Goal: Information Seeking & Learning: Learn about a topic

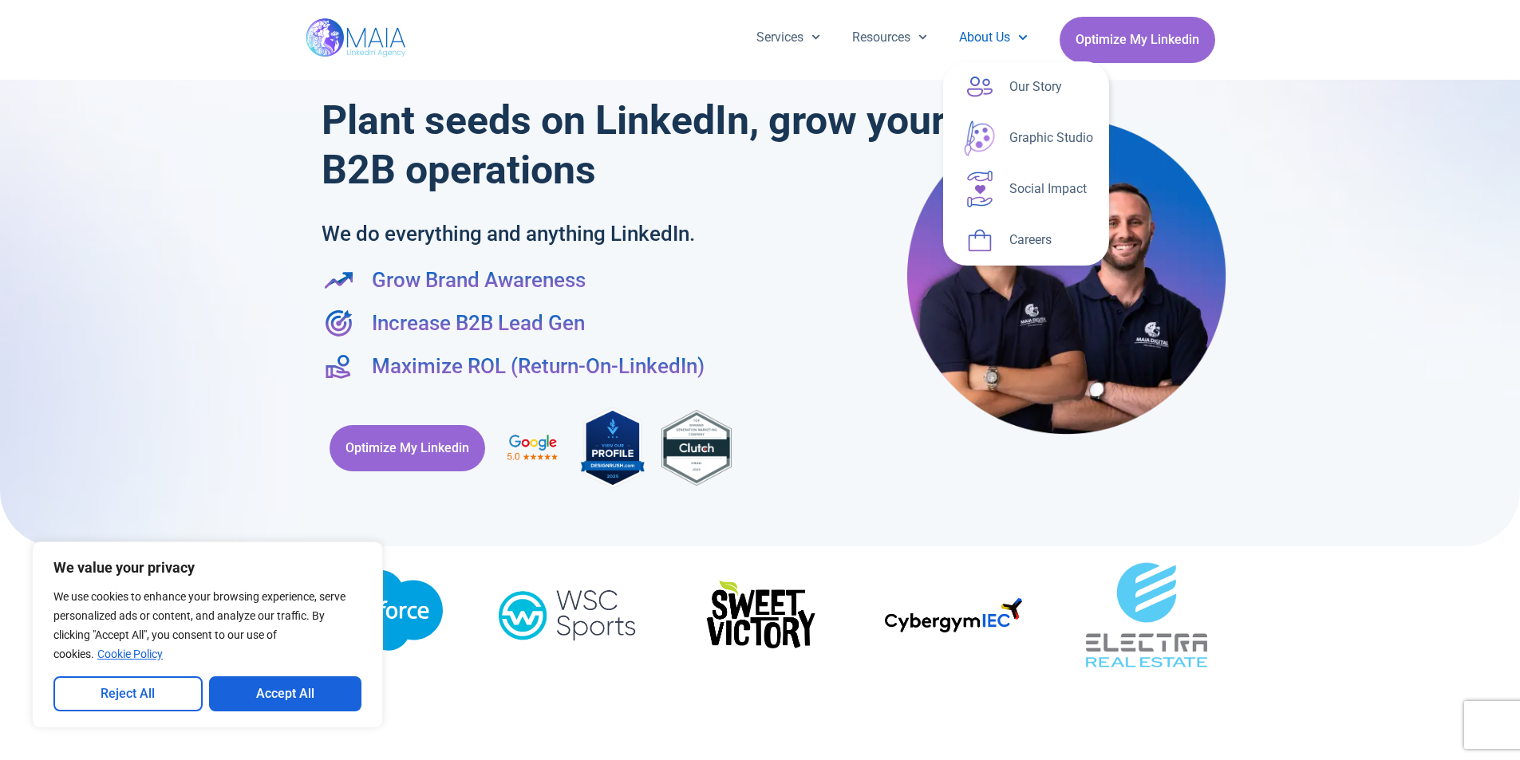
click at [1013, 34] on span "Menu" at bounding box center [1018, 37] width 17 height 25
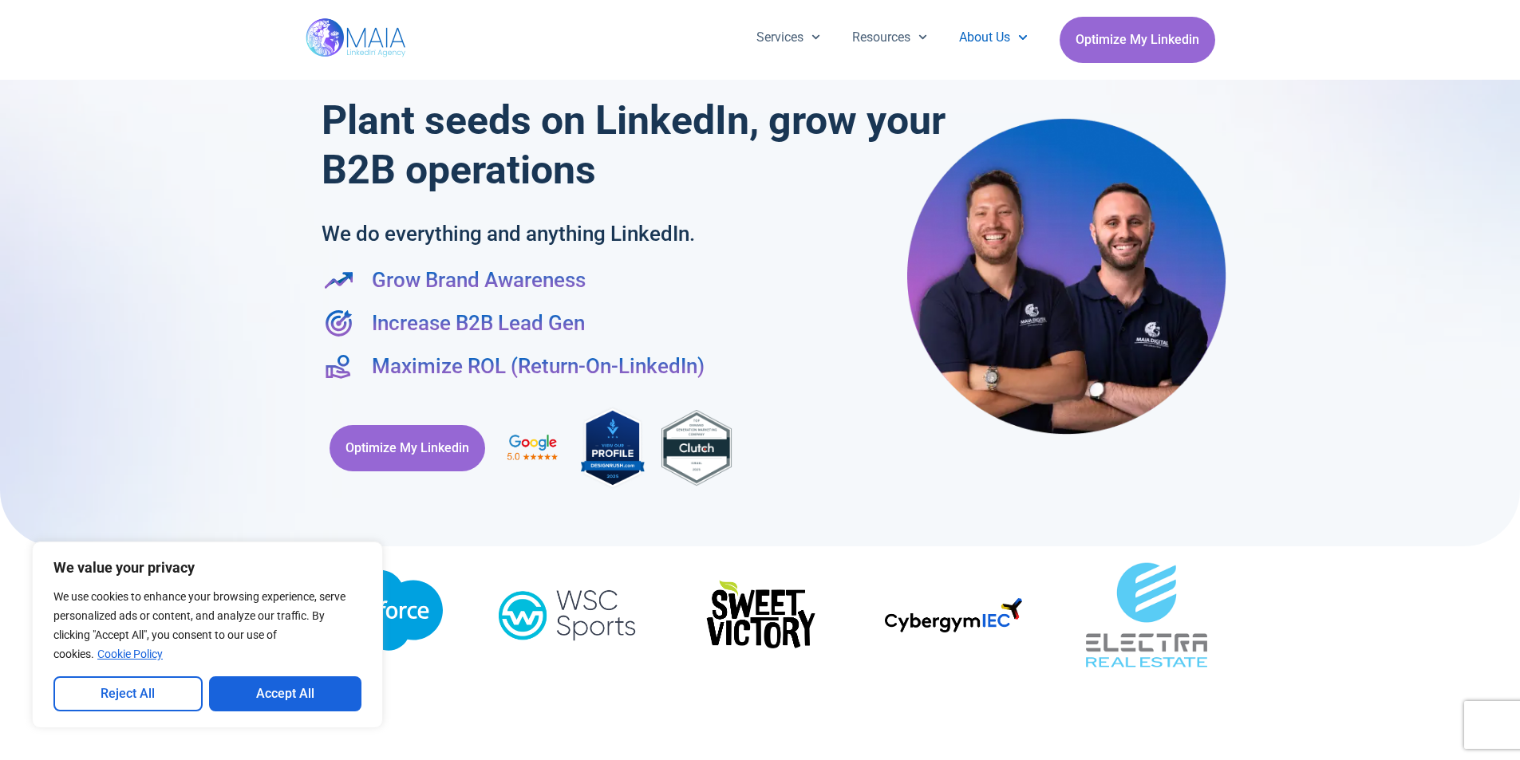
click at [1002, 38] on link "About Us" at bounding box center [993, 37] width 100 height 41
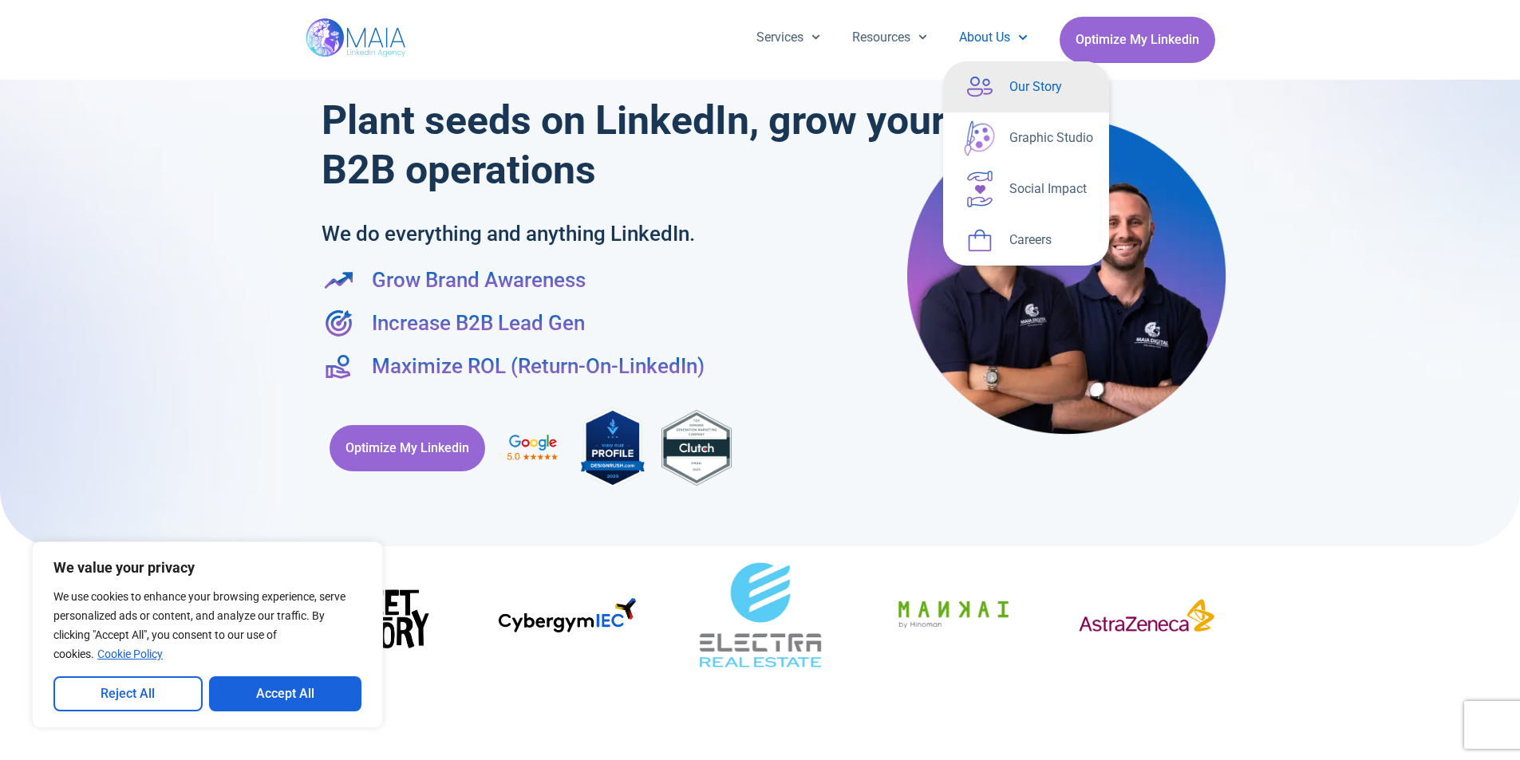
click at [1012, 89] on link "Our Story" at bounding box center [1026, 86] width 166 height 51
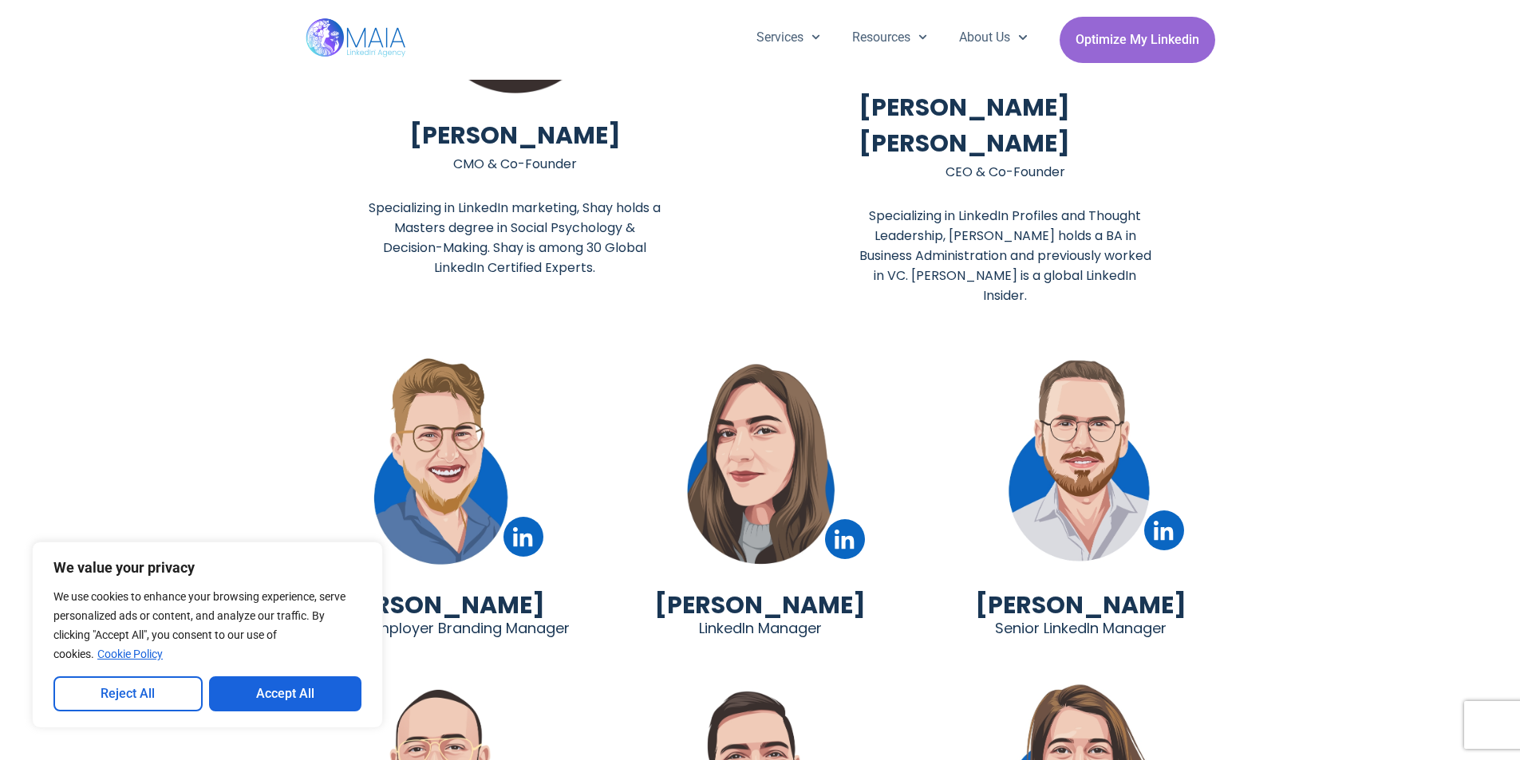
scroll to position [3590, 0]
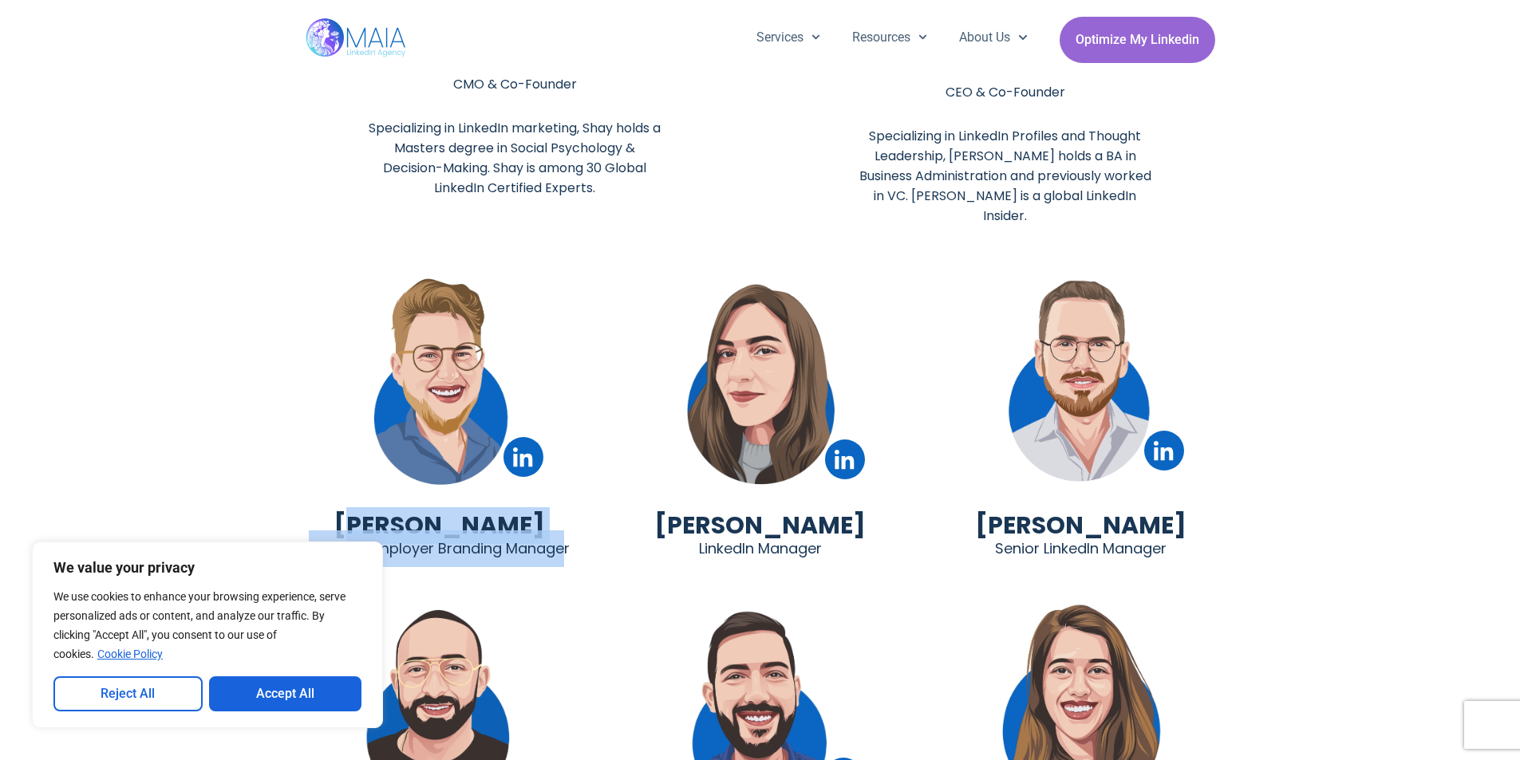
drag, startPoint x: 563, startPoint y: 472, endPoint x: 413, endPoint y: 465, distance: 150.2
click at [385, 464] on div "Linkedin [PERSON_NAME] LinkedIn Employer Branding Manager" at bounding box center [439, 421] width 305 height 311
click at [570, 527] on div "Linkedin [PERSON_NAME] LinkedIn Employer Branding Manager Linkedin [PERSON_NAME…" at bounding box center [760, 748] width 981 height 981
drag, startPoint x: 548, startPoint y: 465, endPoint x: 331, endPoint y: 464, distance: 217.0
click at [331, 464] on div "Linkedin [PERSON_NAME] LinkedIn Employer Branding Manager" at bounding box center [439, 421] width 305 height 311
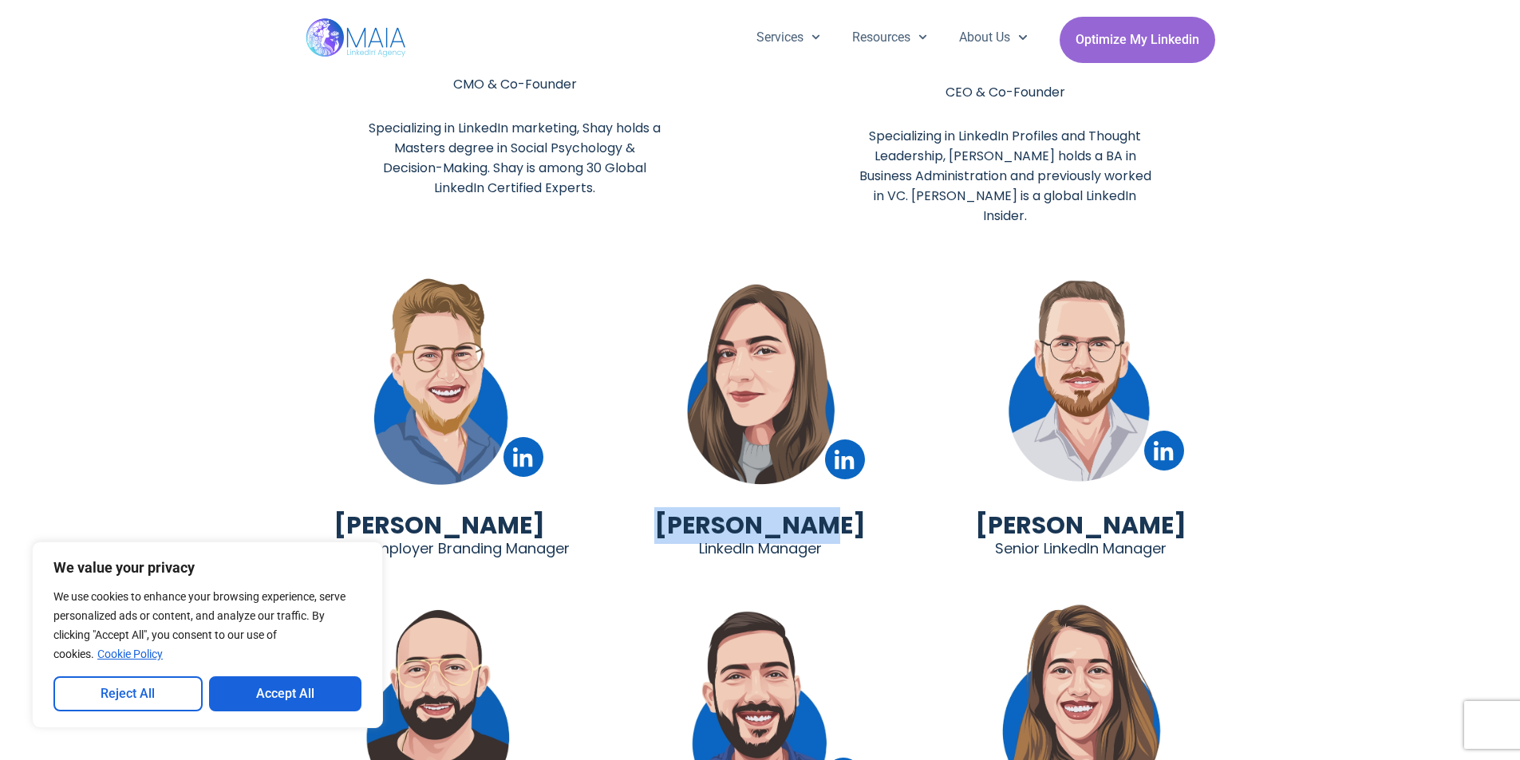
drag, startPoint x: 832, startPoint y: 468, endPoint x: 696, endPoint y: 453, distance: 137.3
click at [696, 453] on div "Linkedin [PERSON_NAME] LinkedIn Manager" at bounding box center [760, 421] width 305 height 311
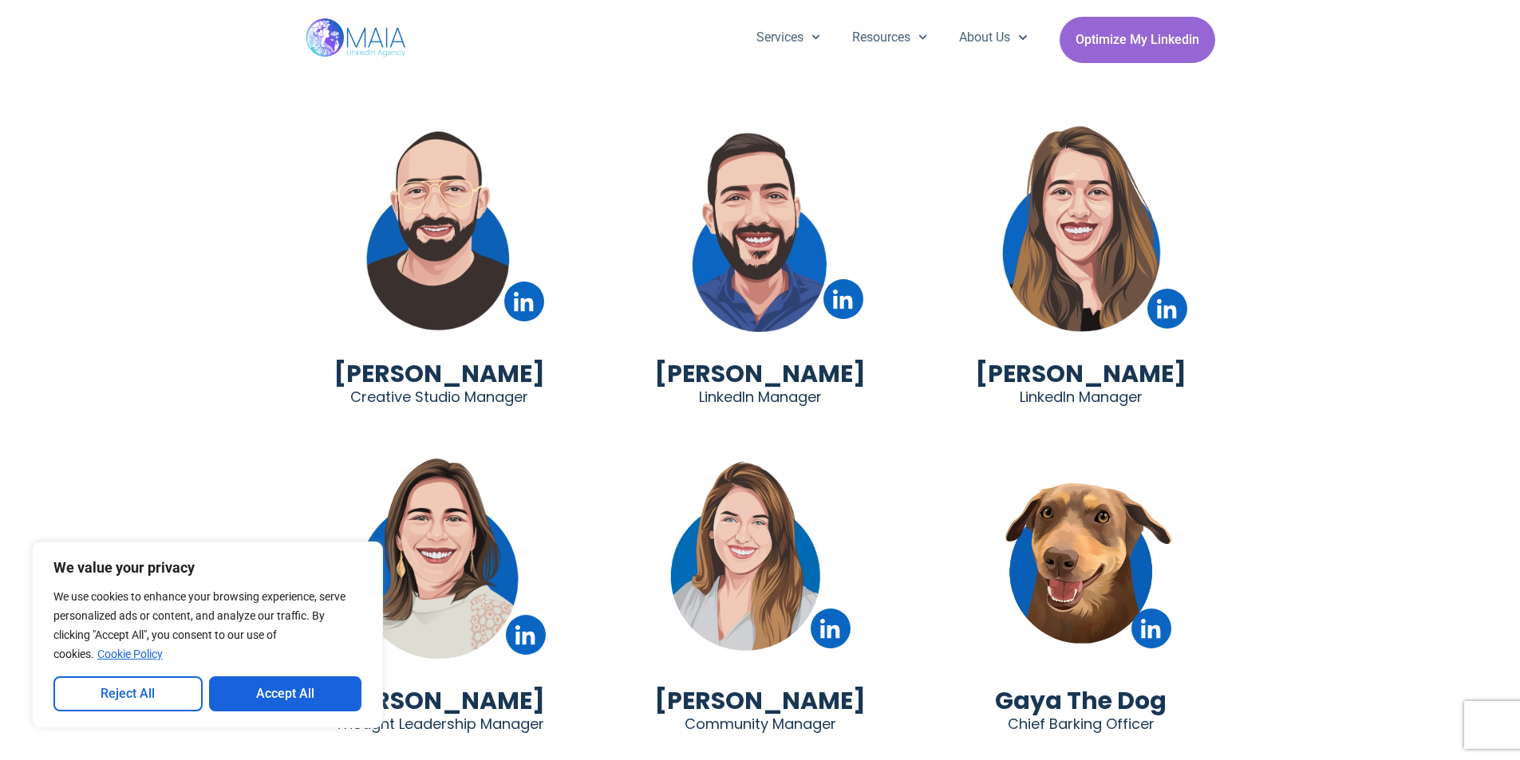
scroll to position [4149, 0]
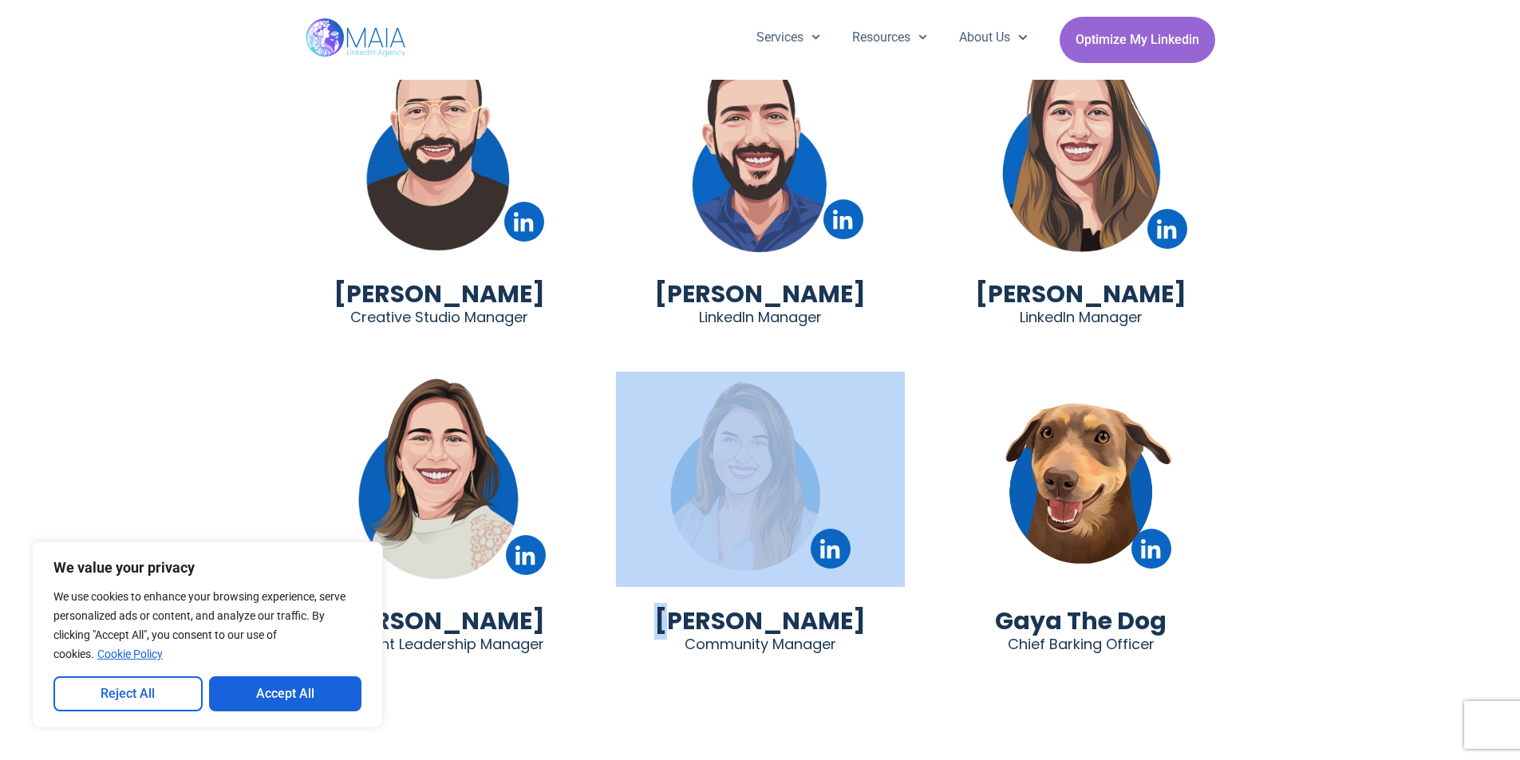
drag, startPoint x: 900, startPoint y: 562, endPoint x: 713, endPoint y: 552, distance: 186.9
click at [713, 552] on div "Linkedin [PERSON_NAME] Community Manager" at bounding box center [760, 516] width 305 height 311
click at [882, 556] on div "Linkedin [PERSON_NAME] Community Manager" at bounding box center [760, 516] width 305 height 311
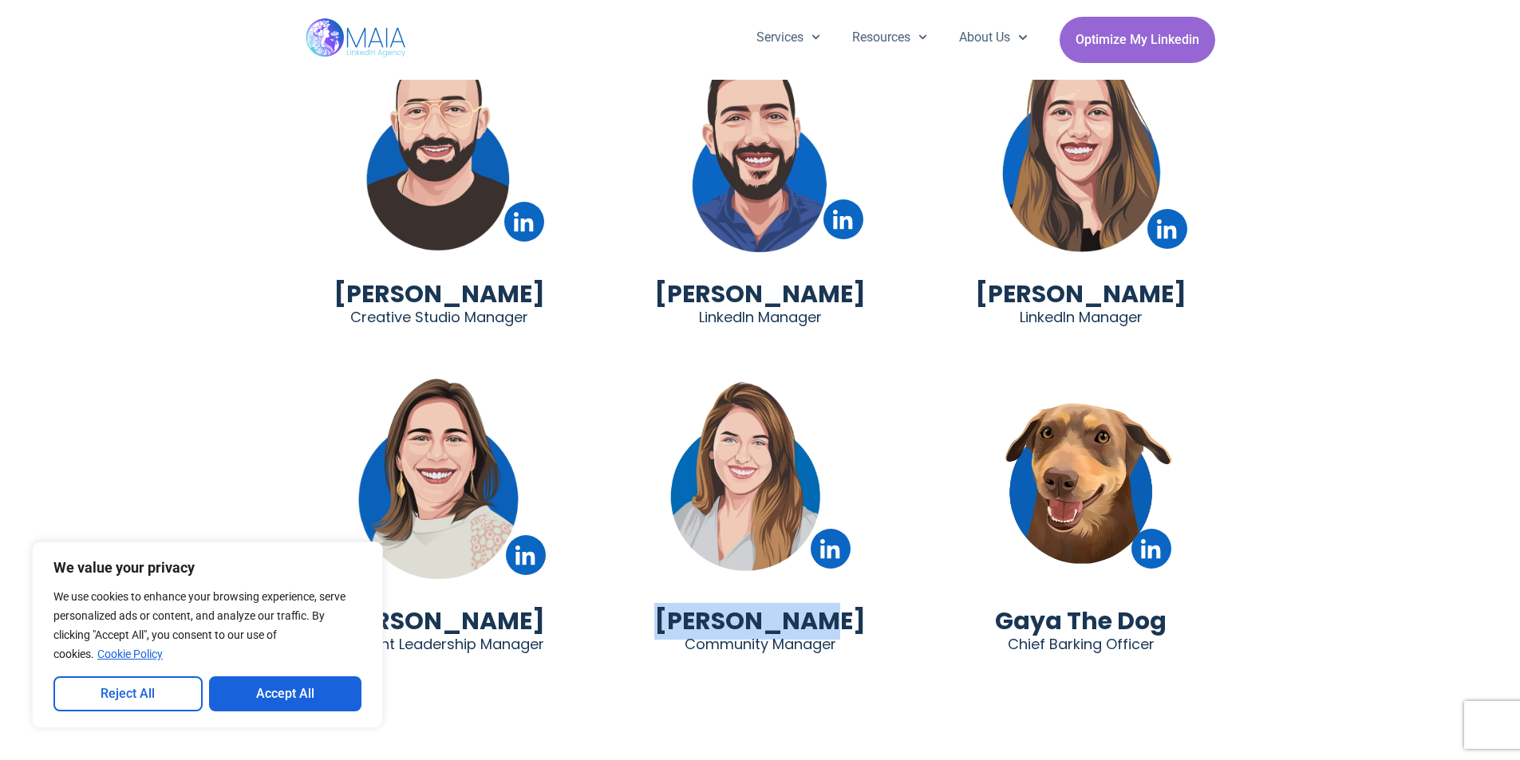
drag, startPoint x: 867, startPoint y: 558, endPoint x: 689, endPoint y: 558, distance: 178.7
click at [689, 558] on div "Linkedin [PERSON_NAME] Community Manager" at bounding box center [760, 516] width 305 height 311
drag, startPoint x: 1205, startPoint y: 232, endPoint x: 967, endPoint y: 235, distance: 237.8
click at [967, 235] on div "Linkedin [PERSON_NAME] LinkedIn Manager" at bounding box center [1081, 189] width 305 height 311
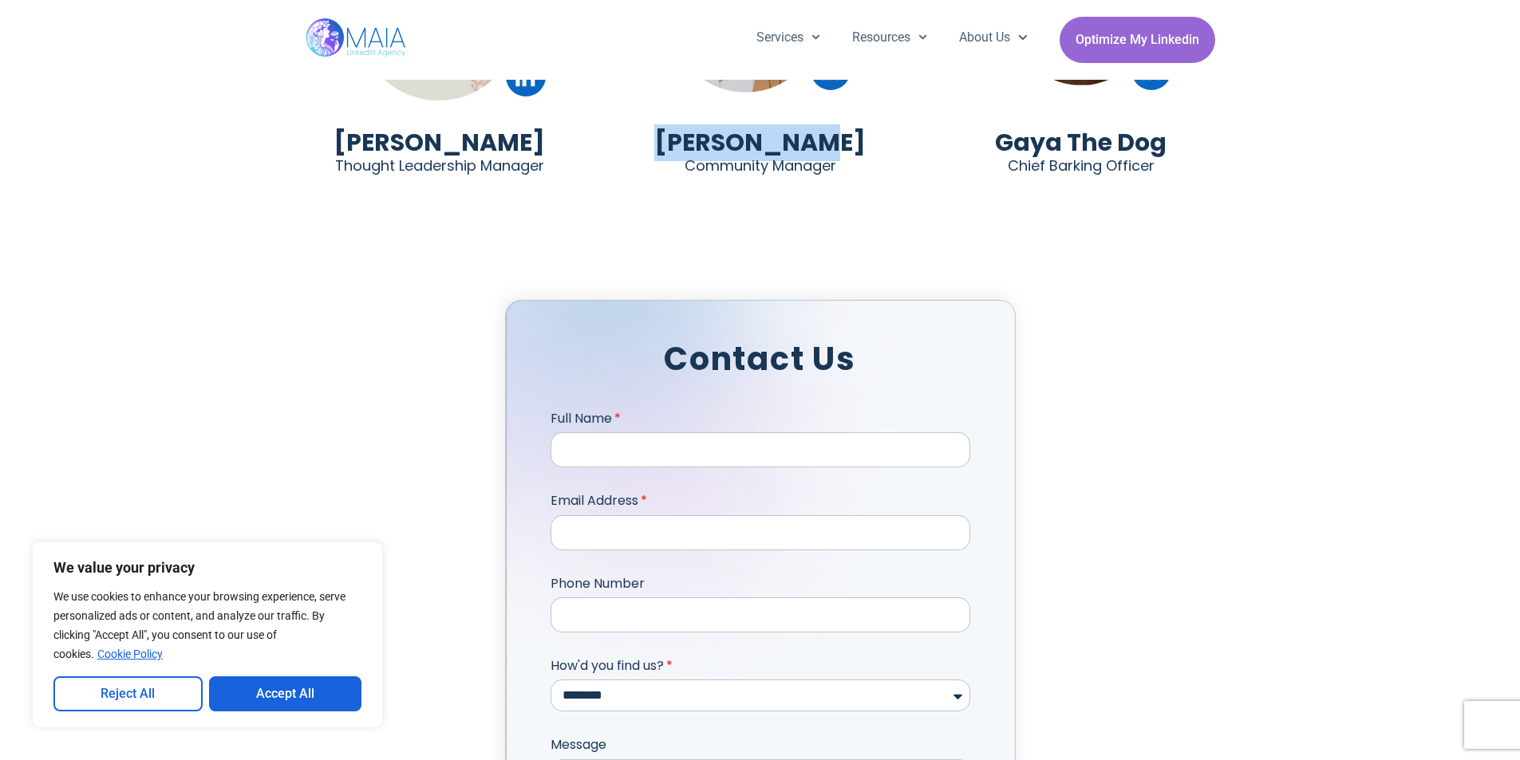
scroll to position [4867, 0]
